Goal: Task Accomplishment & Management: Use online tool/utility

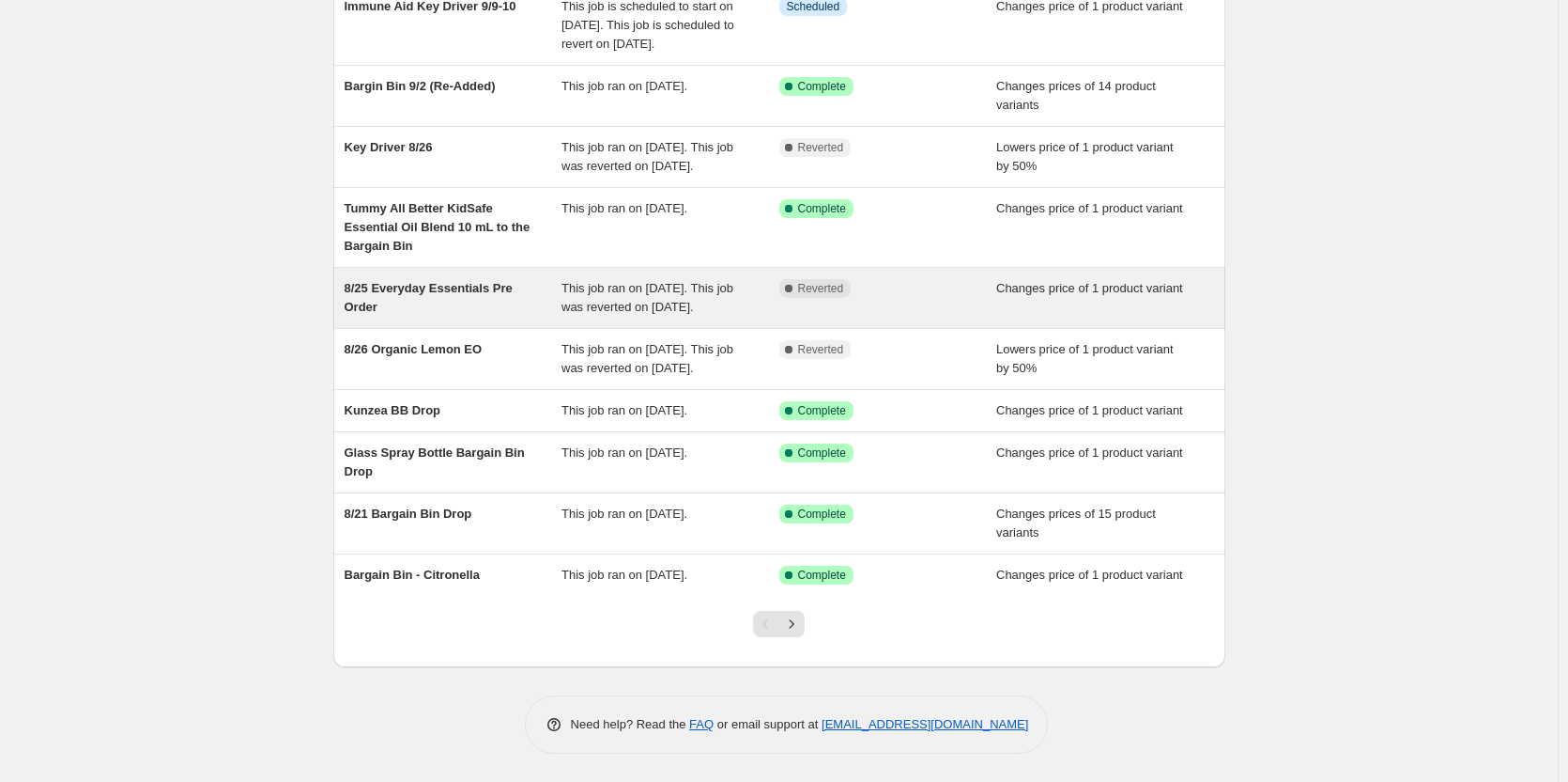
scroll to position [261, 0]
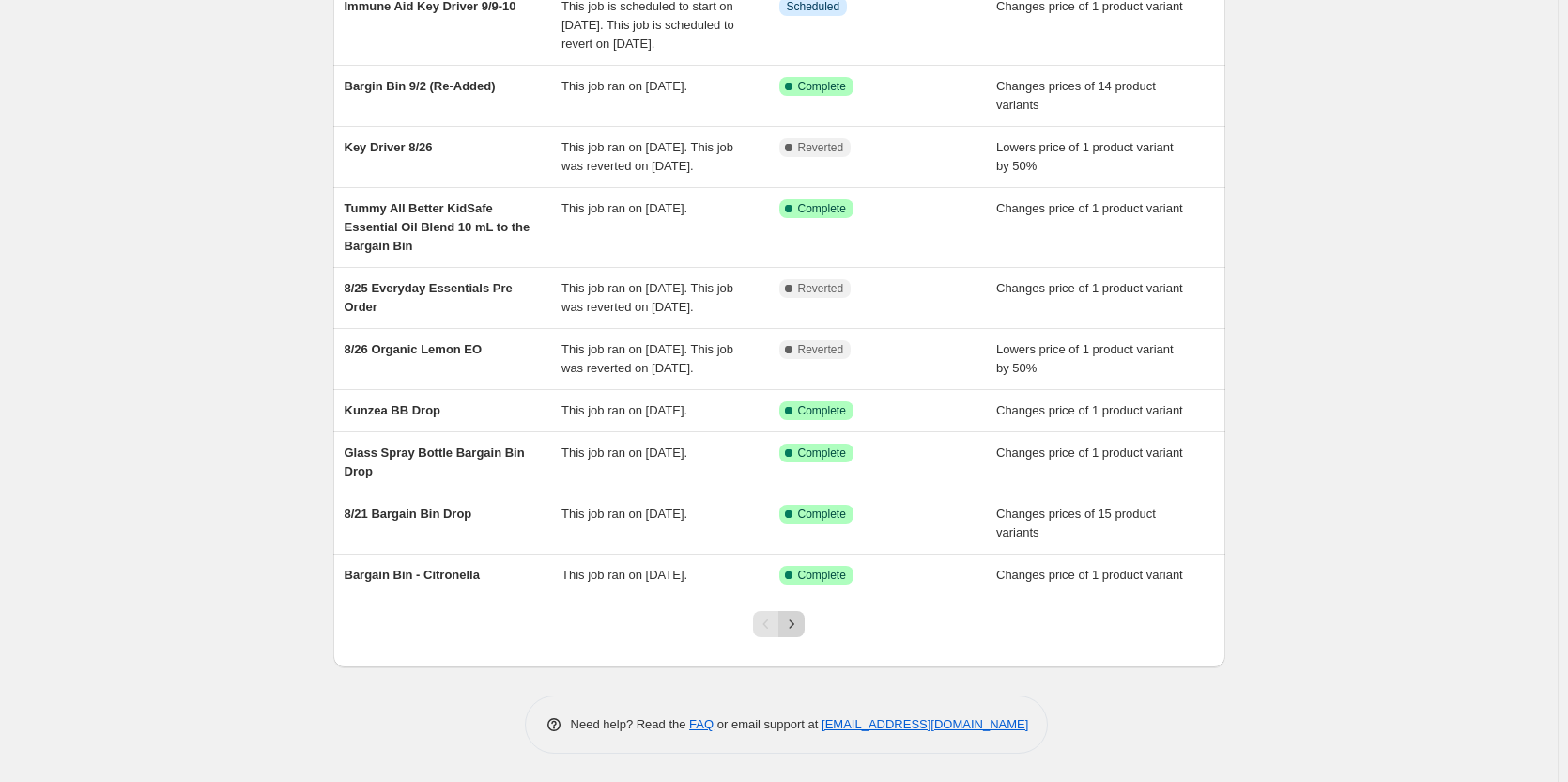
click at [805, 614] on button "Next" at bounding box center [792, 624] width 26 height 27
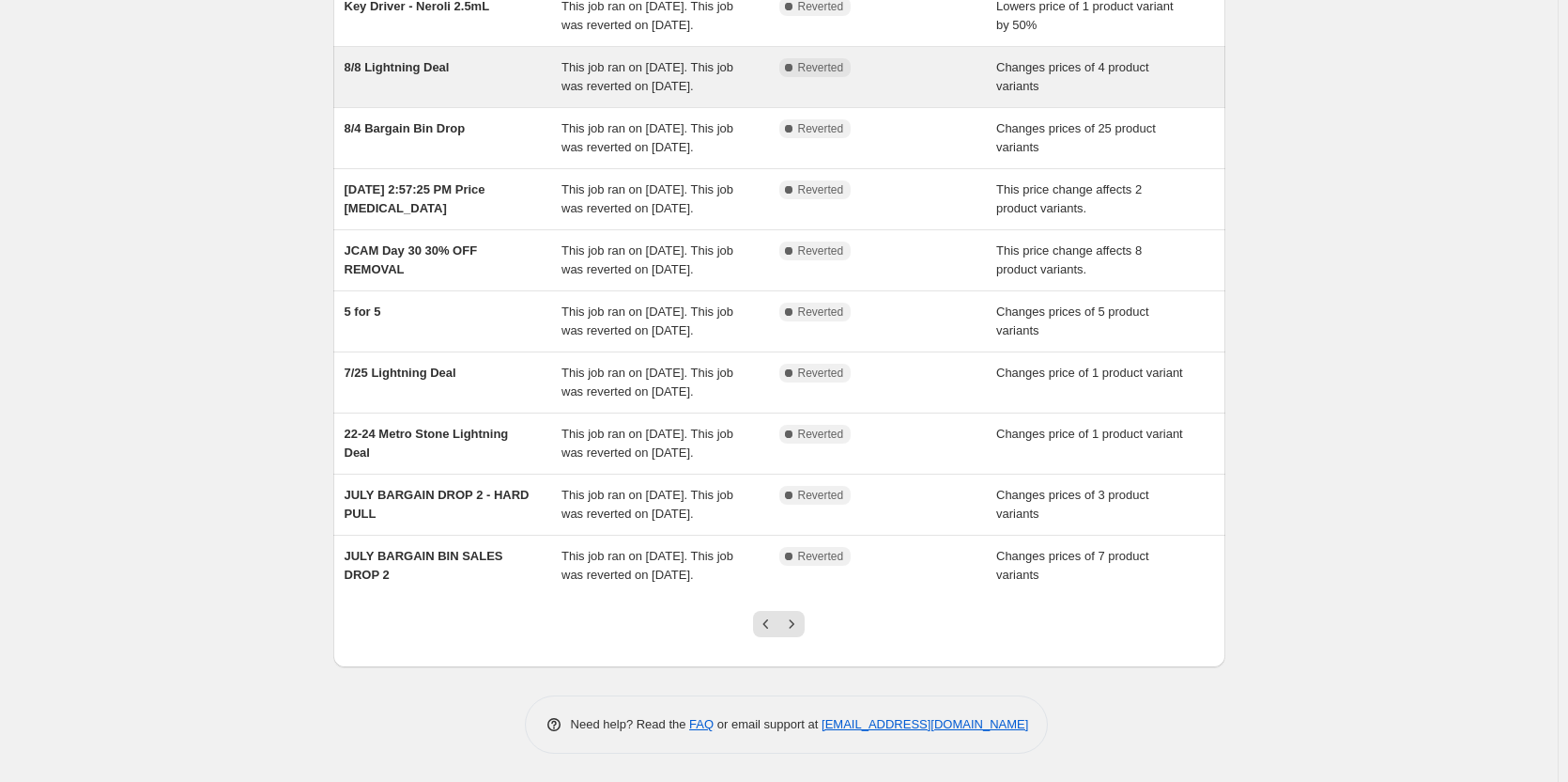
scroll to position [317, 0]
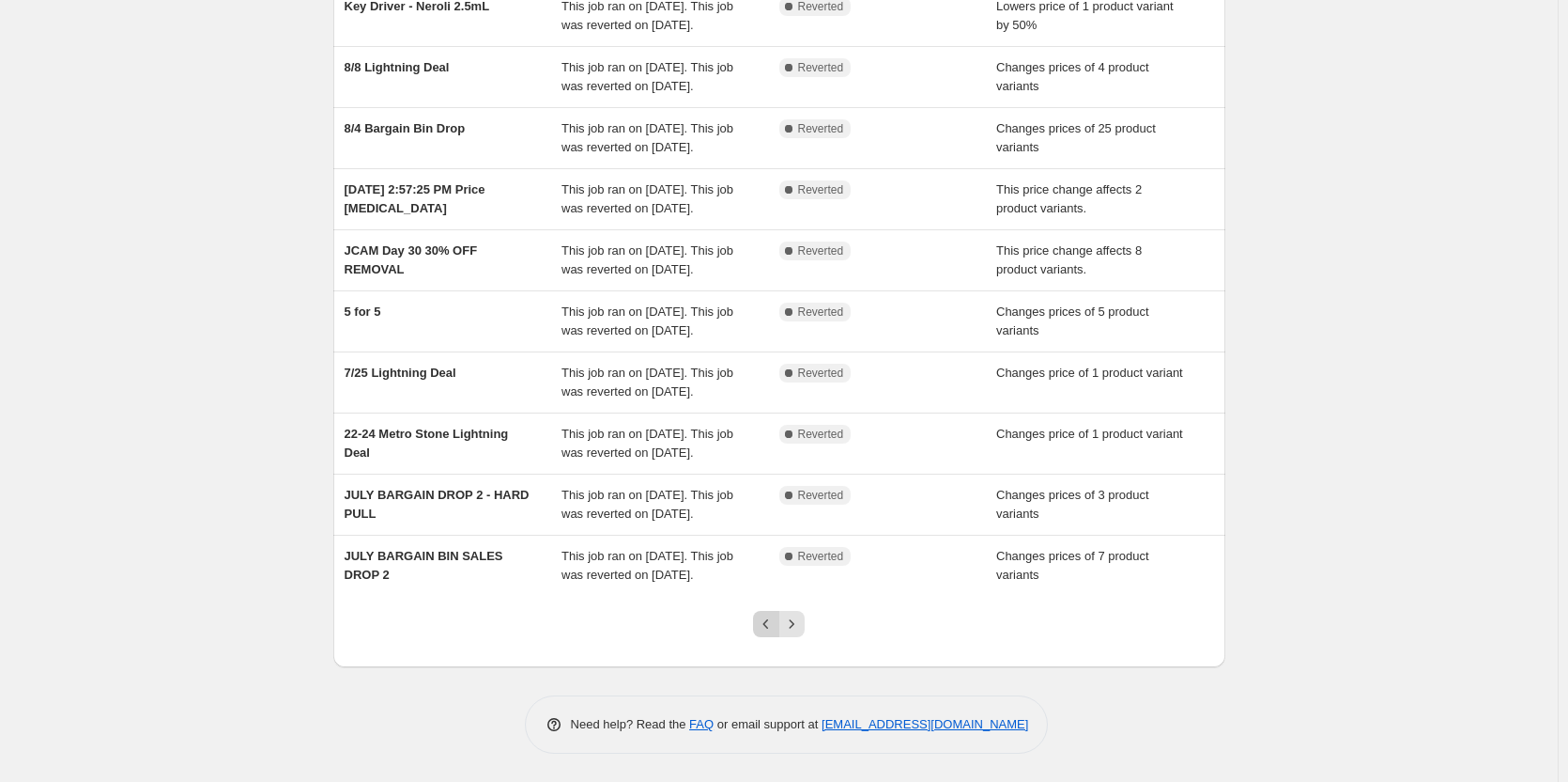
click at [768, 636] on button "Previous" at bounding box center [766, 624] width 26 height 27
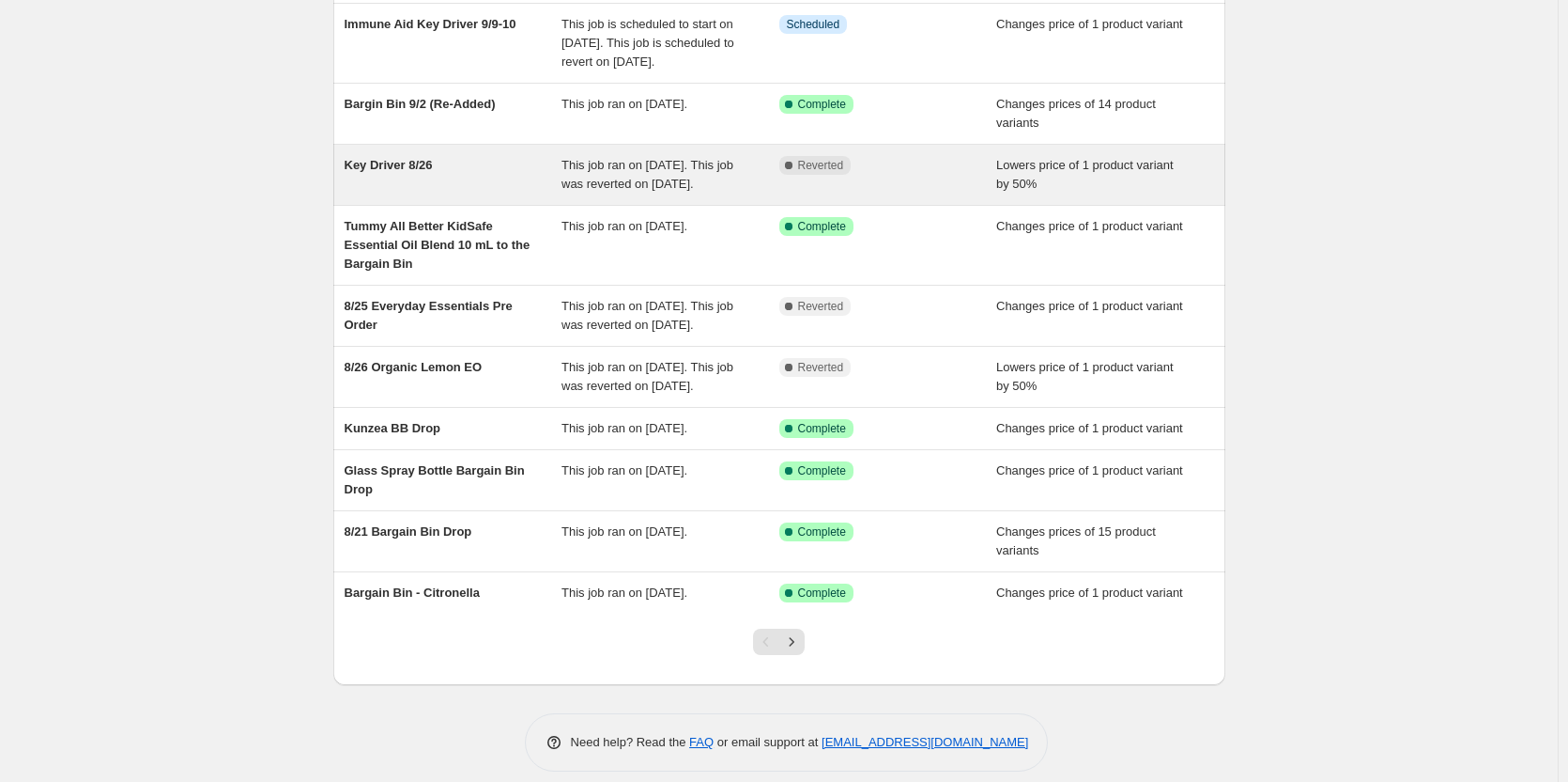
scroll to position [261, 0]
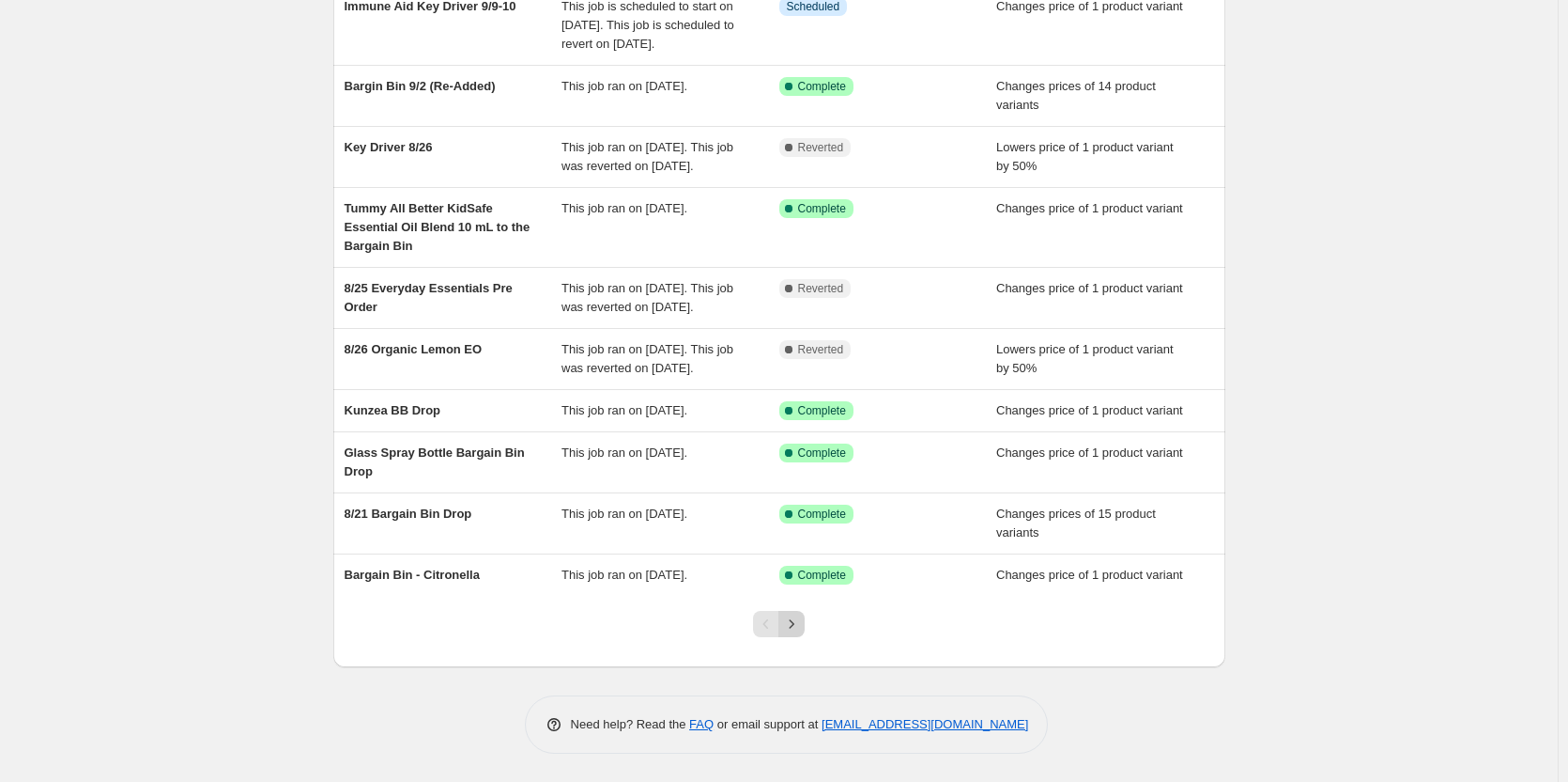
click at [790, 614] on button "Next" at bounding box center [792, 624] width 26 height 27
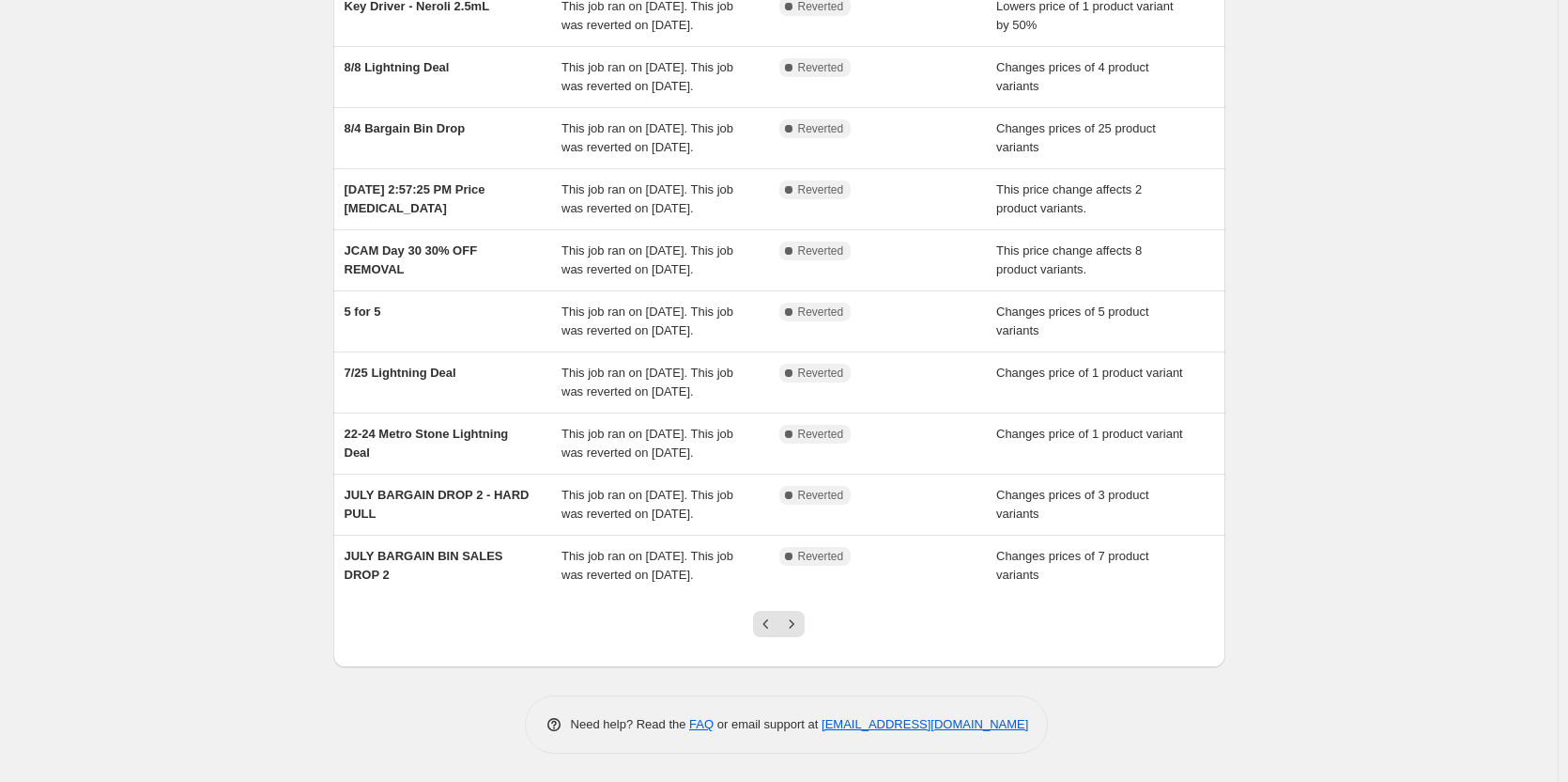
scroll to position [317, 0]
click at [769, 632] on icon "Previous" at bounding box center [766, 624] width 19 height 19
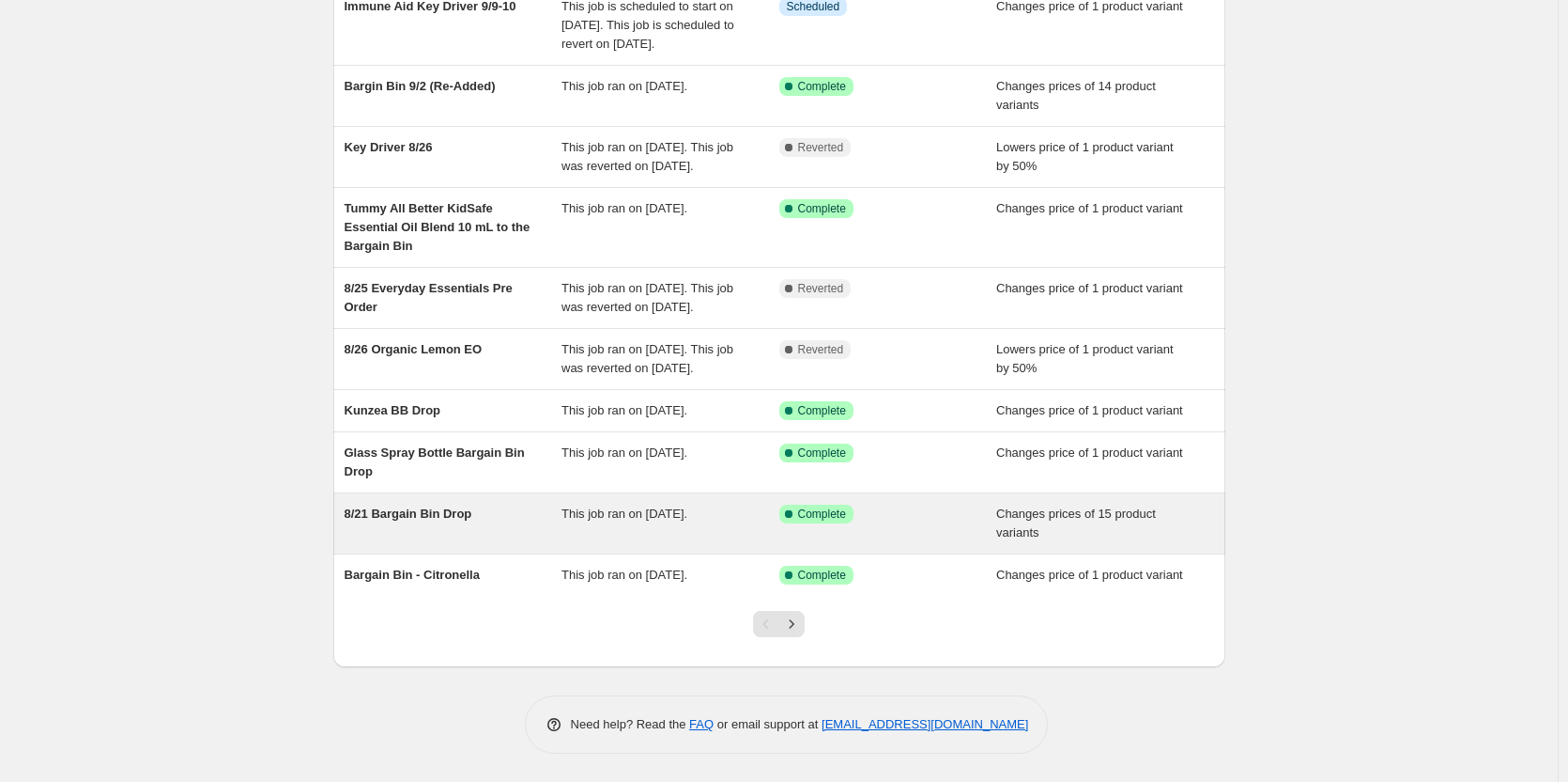
scroll to position [261, 0]
